Goal: Information Seeking & Learning: Learn about a topic

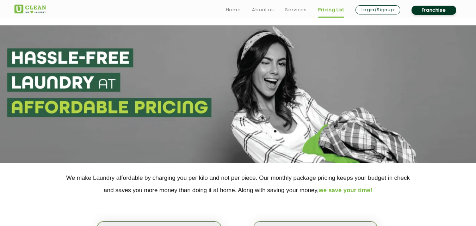
scroll to position [176, 0]
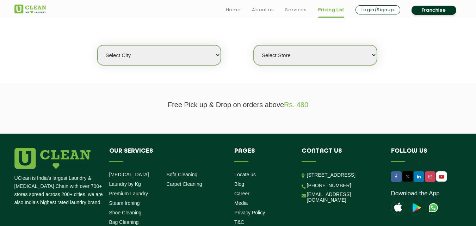
click at [156, 57] on select "Select city [GEOGRAPHIC_DATA] [GEOGRAPHIC_DATA] [GEOGRAPHIC_DATA] [GEOGRAPHIC_D…" at bounding box center [158, 55] width 123 height 20
select select "27"
click at [97, 45] on select "Select city [GEOGRAPHIC_DATA] [GEOGRAPHIC_DATA] [GEOGRAPHIC_DATA] [GEOGRAPHIC_D…" at bounding box center [158, 55] width 123 height 20
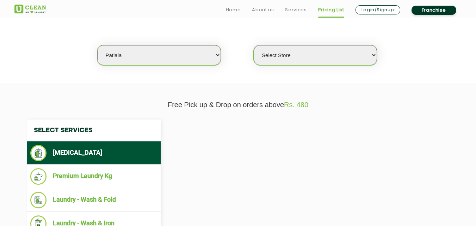
scroll to position [211, 0]
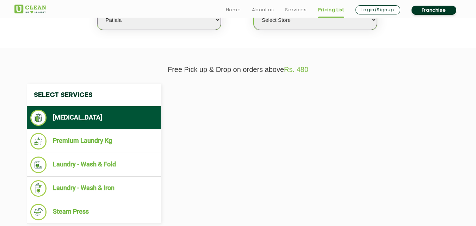
select select "0"
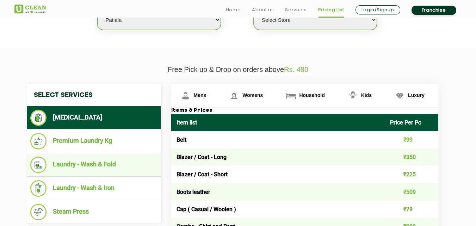
click at [88, 166] on li "Laundry - Wash & Fold" at bounding box center [93, 164] width 127 height 17
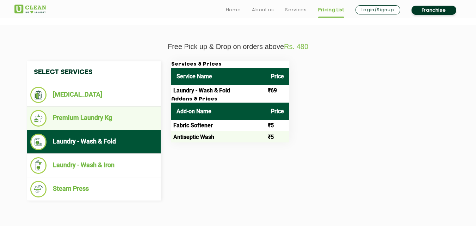
scroll to position [247, 0]
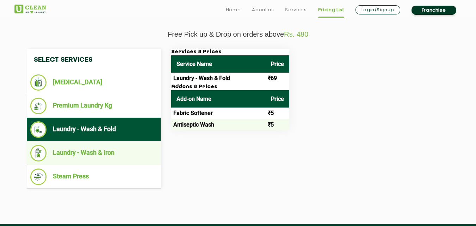
click at [107, 152] on li "Laundry - Wash & Iron" at bounding box center [93, 153] width 127 height 17
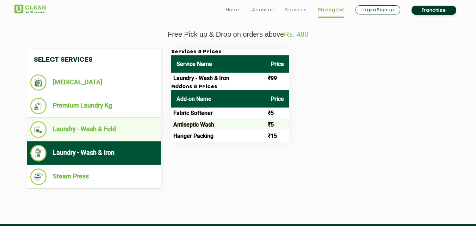
click at [122, 127] on li "Laundry - Wash & Fold" at bounding box center [93, 129] width 127 height 17
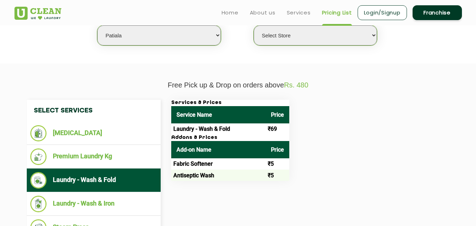
scroll to position [141, 0]
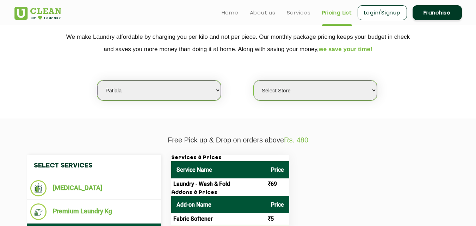
click at [154, 92] on select "Select city [GEOGRAPHIC_DATA] [GEOGRAPHIC_DATA] [GEOGRAPHIC_DATA] [GEOGRAPHIC_D…" at bounding box center [158, 90] width 123 height 20
select select "1"
click at [97, 80] on select "Select city [GEOGRAPHIC_DATA] [GEOGRAPHIC_DATA] [GEOGRAPHIC_DATA] [GEOGRAPHIC_D…" at bounding box center [158, 90] width 123 height 20
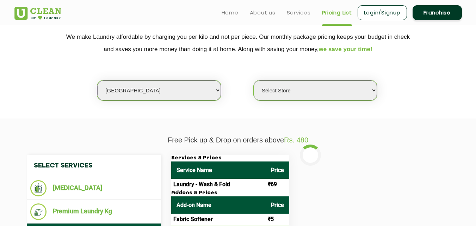
select select "0"
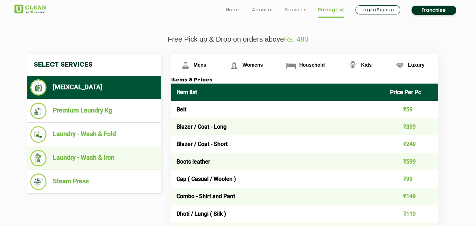
scroll to position [247, 0]
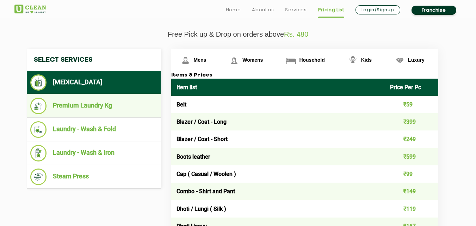
click at [111, 106] on li "Premium Laundry Kg" at bounding box center [93, 106] width 127 height 17
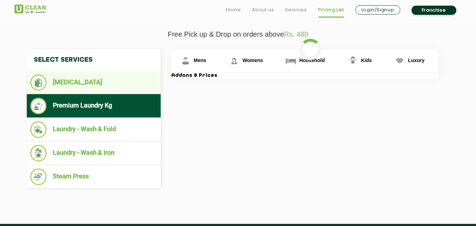
click at [94, 83] on li "[MEDICAL_DATA]" at bounding box center [93, 82] width 127 height 16
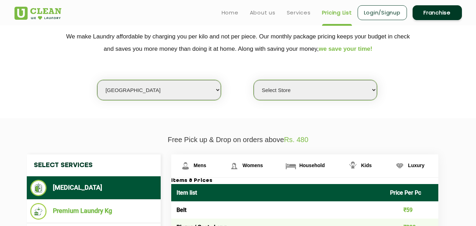
scroll to position [141, 0]
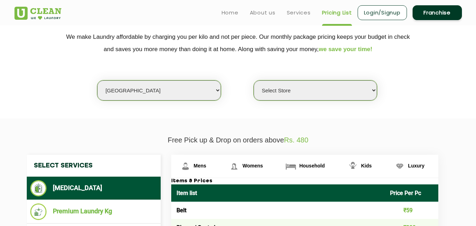
click at [148, 88] on select "Select city [GEOGRAPHIC_DATA] [GEOGRAPHIC_DATA] [GEOGRAPHIC_DATA] [GEOGRAPHIC_D…" at bounding box center [158, 90] width 123 height 20
click at [128, 88] on select "Select city [GEOGRAPHIC_DATA] [GEOGRAPHIC_DATA] [GEOGRAPHIC_DATA] [GEOGRAPHIC_D…" at bounding box center [158, 90] width 123 height 20
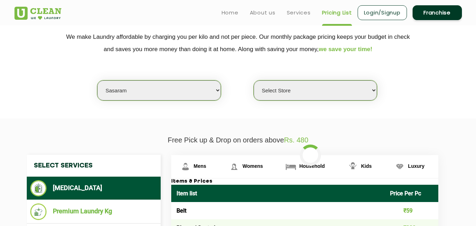
select select "141"
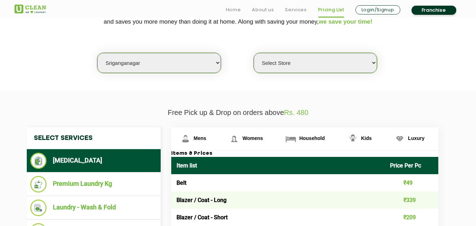
scroll to position [176, 0]
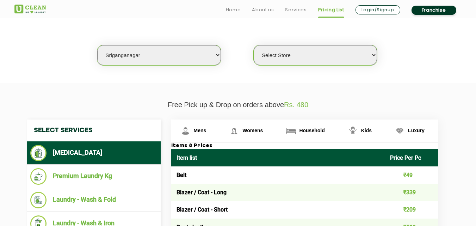
select select "0"
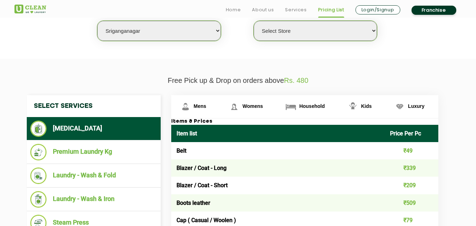
scroll to position [211, 0]
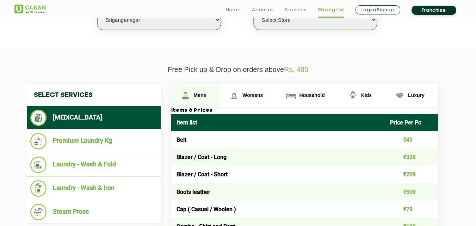
click at [199, 93] on span "Mens" at bounding box center [200, 95] width 13 height 6
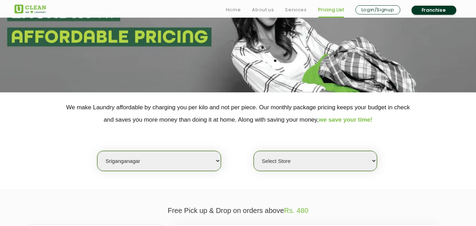
scroll to position [256, 0]
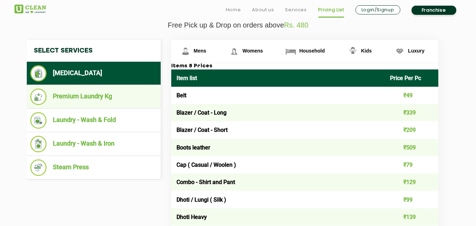
click at [74, 93] on li "Premium Laundry Kg" at bounding box center [93, 96] width 127 height 17
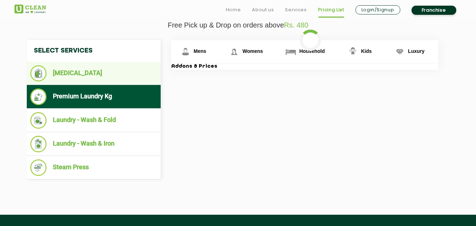
click at [83, 75] on li "[MEDICAL_DATA]" at bounding box center [93, 73] width 127 height 16
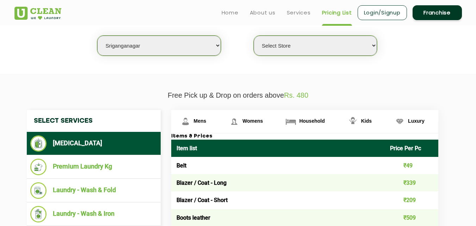
scroll to position [185, 0]
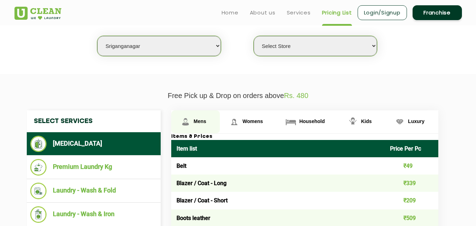
click at [202, 120] on span "Mens" at bounding box center [200, 121] width 13 height 6
click at [200, 121] on span "Mens" at bounding box center [200, 121] width 13 height 6
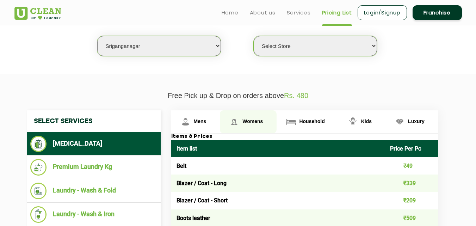
click at [250, 121] on span "Womens" at bounding box center [252, 121] width 20 height 6
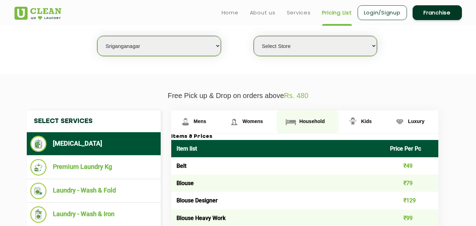
click at [286, 121] on img at bounding box center [291, 122] width 12 height 12
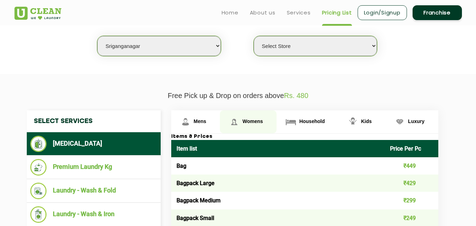
click at [233, 120] on img at bounding box center [234, 122] width 12 height 12
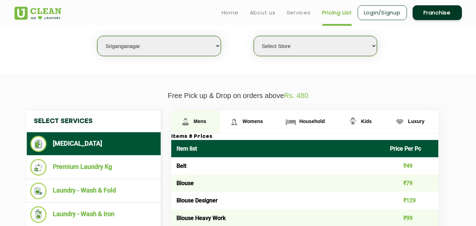
click at [188, 121] on img at bounding box center [185, 122] width 12 height 12
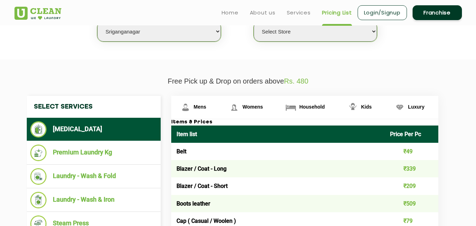
scroll to position [115, 0]
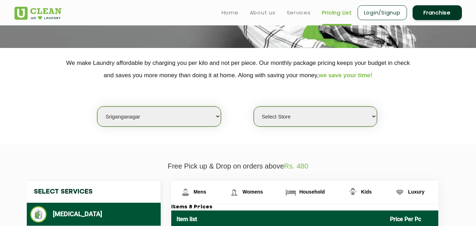
click at [158, 115] on select "Select city [GEOGRAPHIC_DATA] [GEOGRAPHIC_DATA] [GEOGRAPHIC_DATA] [GEOGRAPHIC_D…" at bounding box center [158, 116] width 123 height 20
select select "67"
click at [97, 106] on select "Select city [GEOGRAPHIC_DATA] [GEOGRAPHIC_DATA] [GEOGRAPHIC_DATA] [GEOGRAPHIC_D…" at bounding box center [158, 116] width 123 height 20
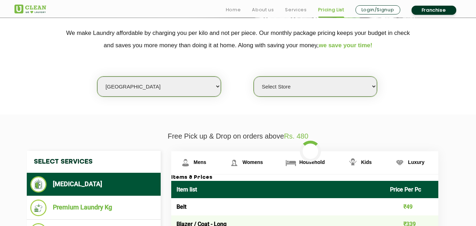
scroll to position [185, 0]
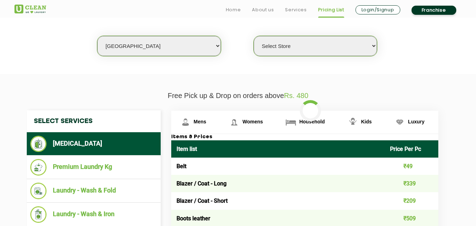
select select "0"
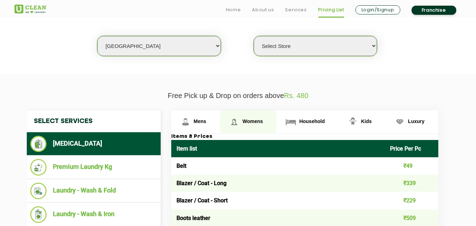
click at [256, 120] on span "Womens" at bounding box center [252, 121] width 20 height 6
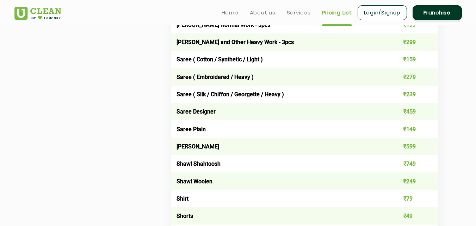
scroll to position [1981, 0]
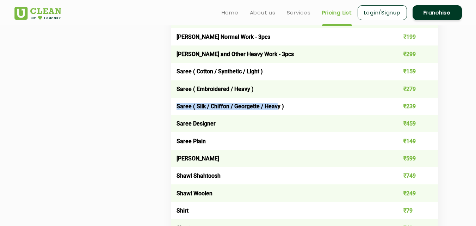
drag, startPoint x: 177, startPoint y: 107, endPoint x: 276, endPoint y: 112, distance: 99.1
click at [276, 112] on td "Saree ( Silk / Chiffon / Georgette / Heavy )" at bounding box center [278, 106] width 214 height 17
click at [277, 128] on td "Saree Designer" at bounding box center [278, 123] width 214 height 17
